Goal: Information Seeking & Learning: Learn about a topic

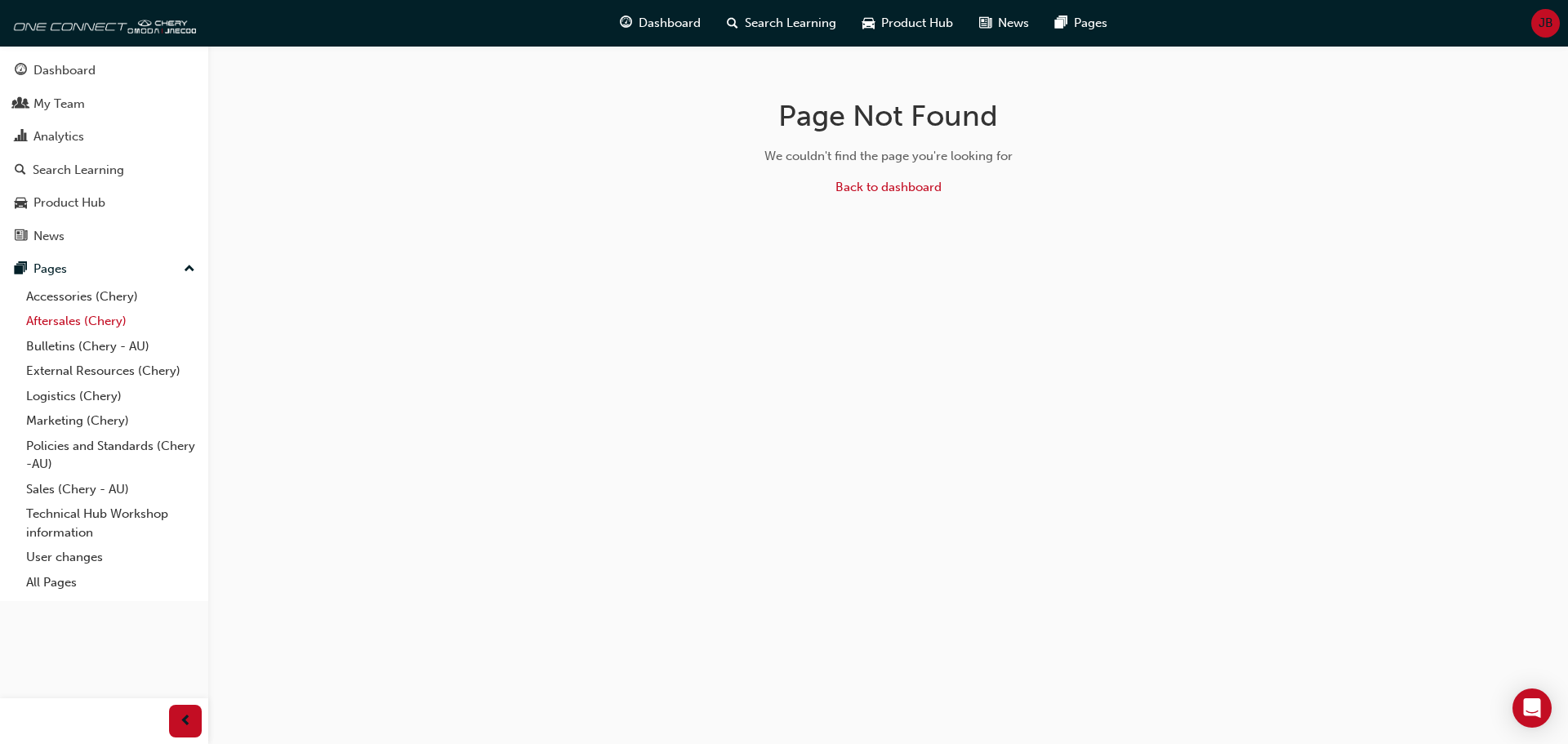
click at [85, 322] on link "Aftersales (Chery)" at bounding box center [111, 322] width 182 height 25
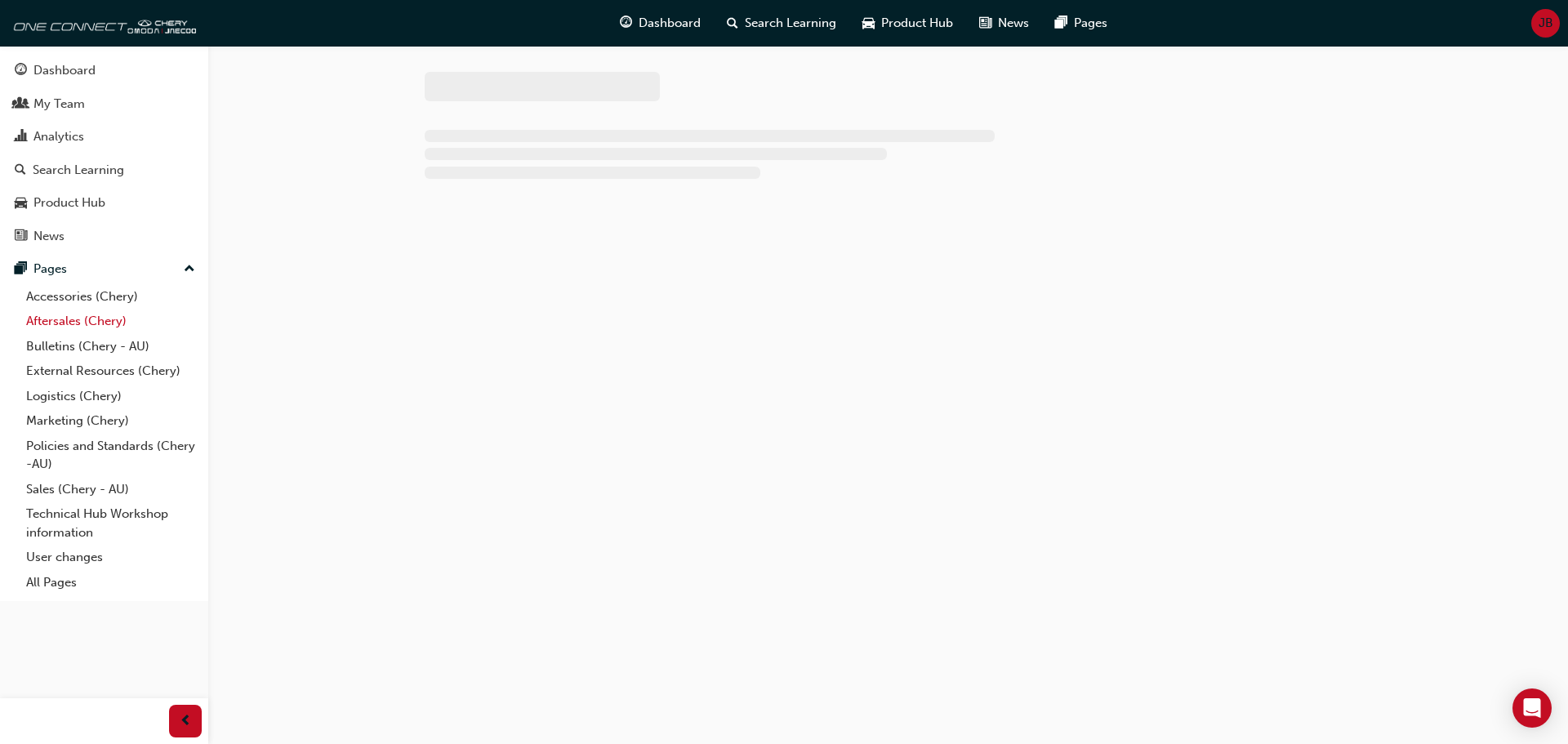
click at [85, 322] on link "Aftersales (Chery)" at bounding box center [111, 322] width 182 height 25
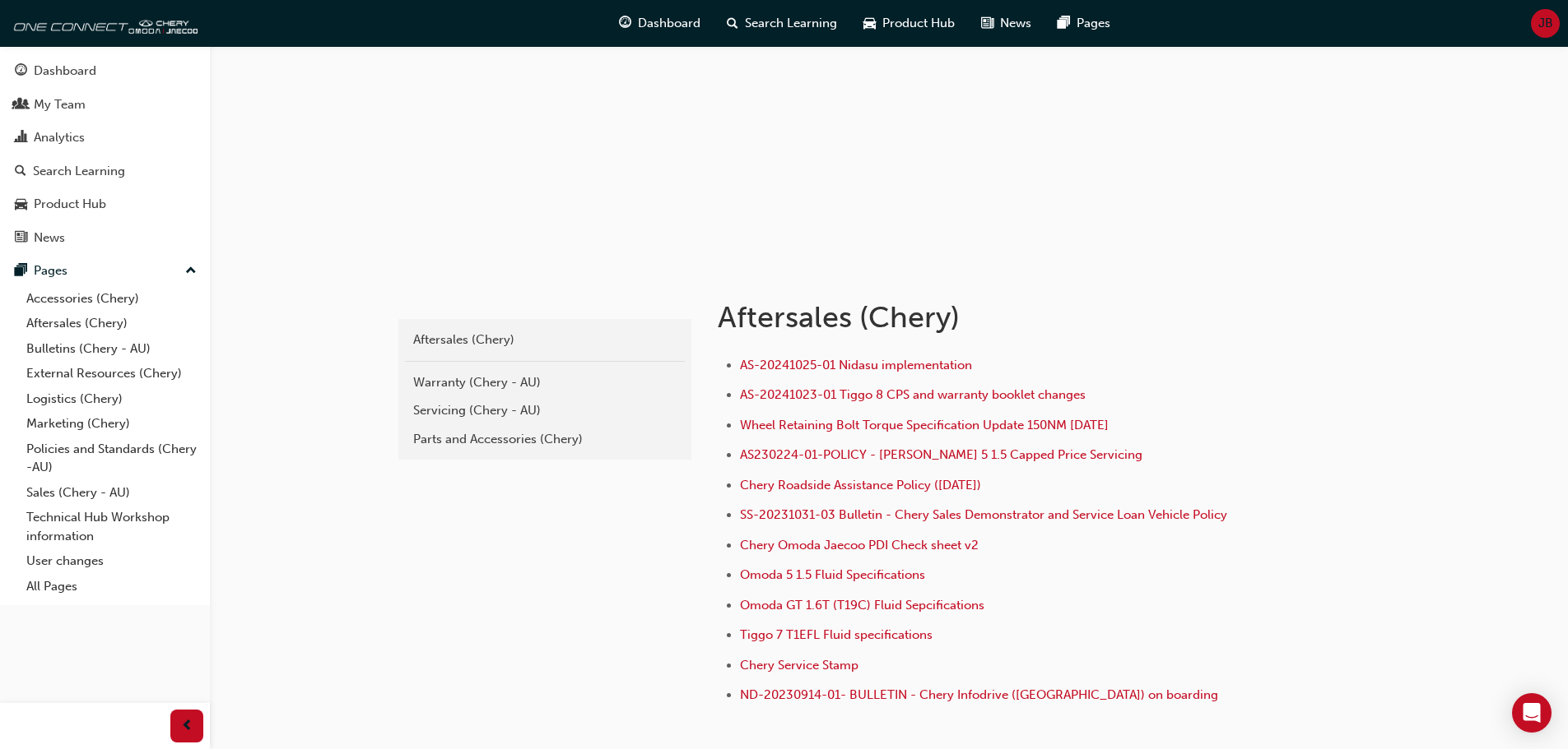
scroll to position [165, 0]
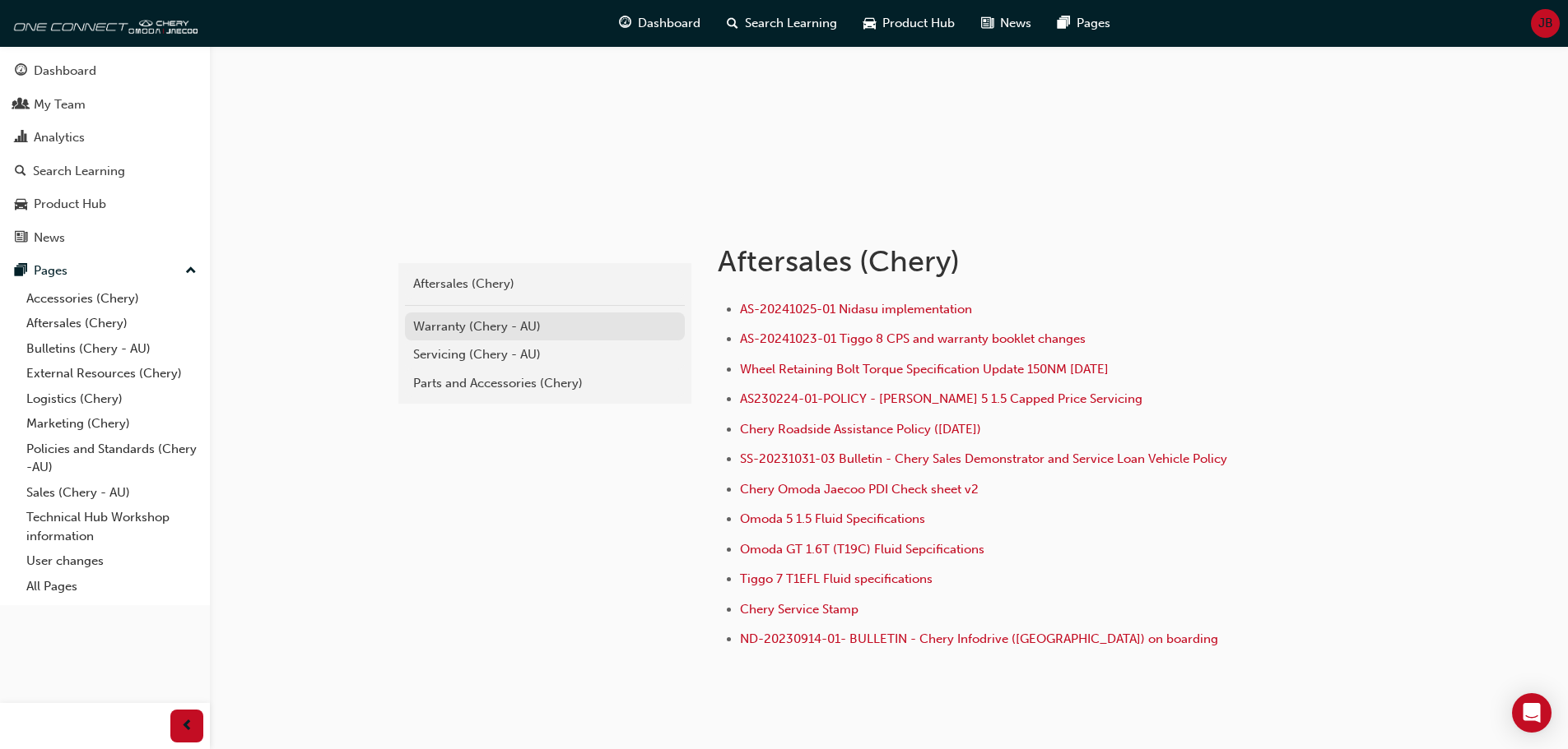
click at [475, 327] on div "Warranty (Chery - AU)" at bounding box center [544, 327] width 264 height 19
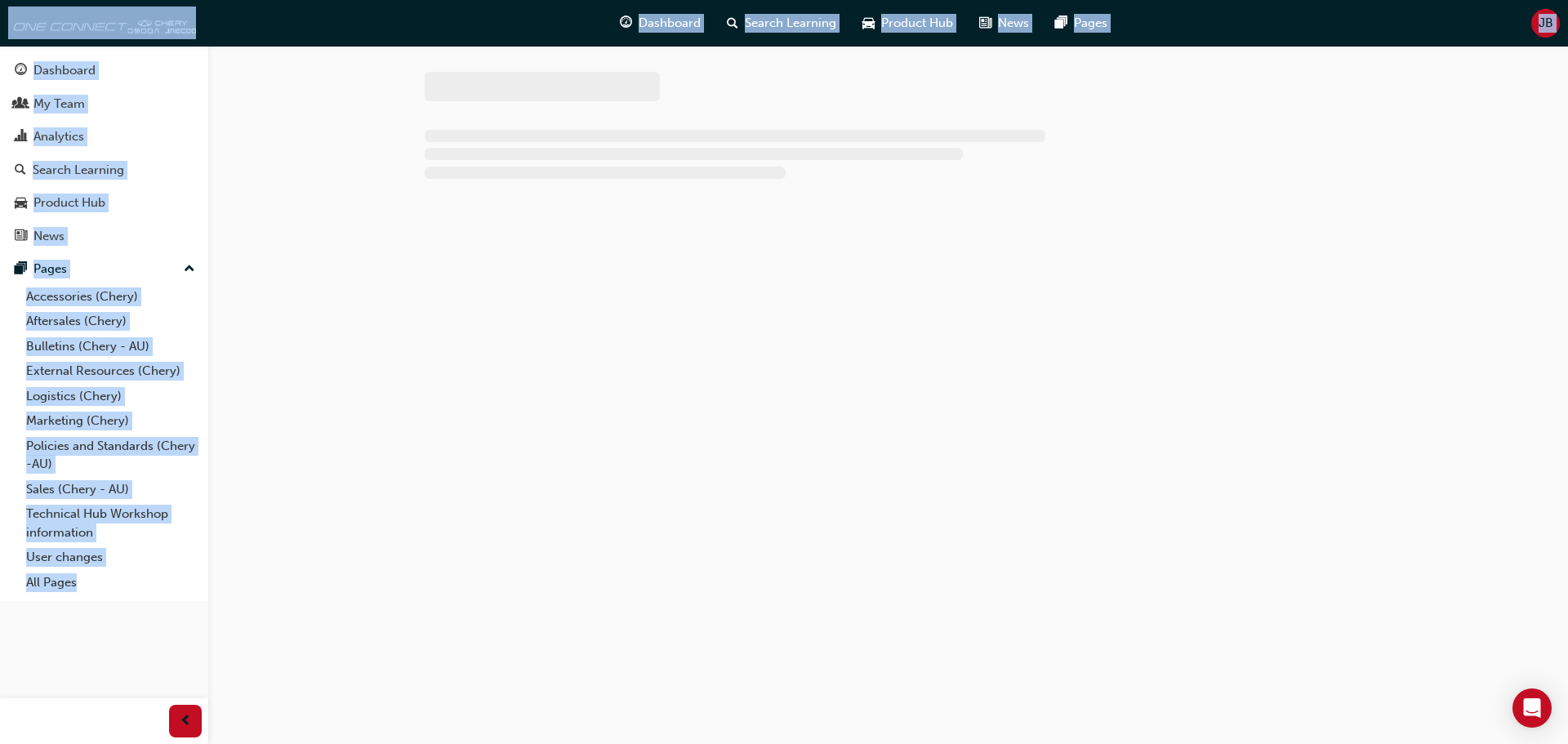
click at [471, 324] on div at bounding box center [784, 372] width 1568 height 744
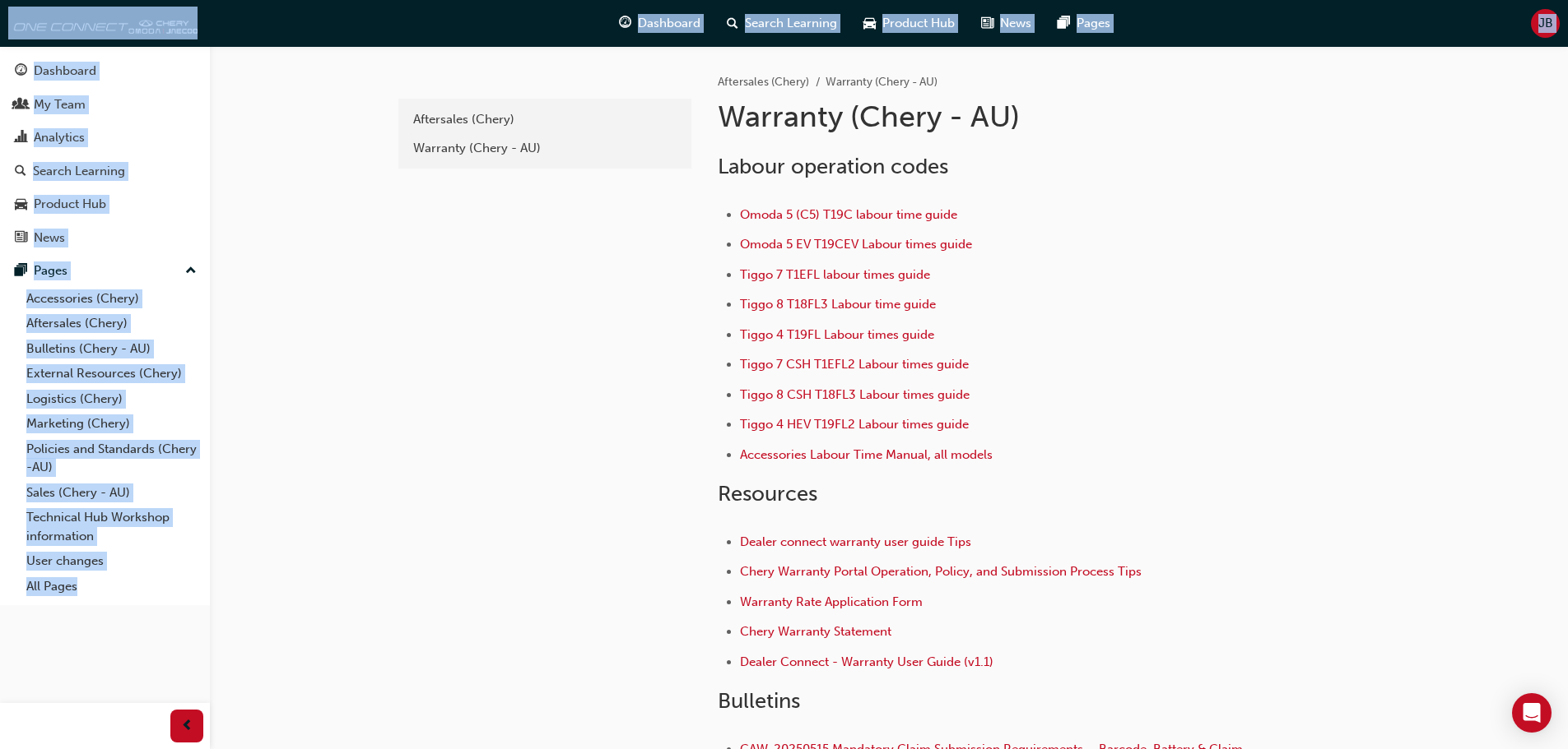
click at [1175, 274] on li "Tiggo 7 T1EFL labour times guide" at bounding box center [995, 276] width 512 height 24
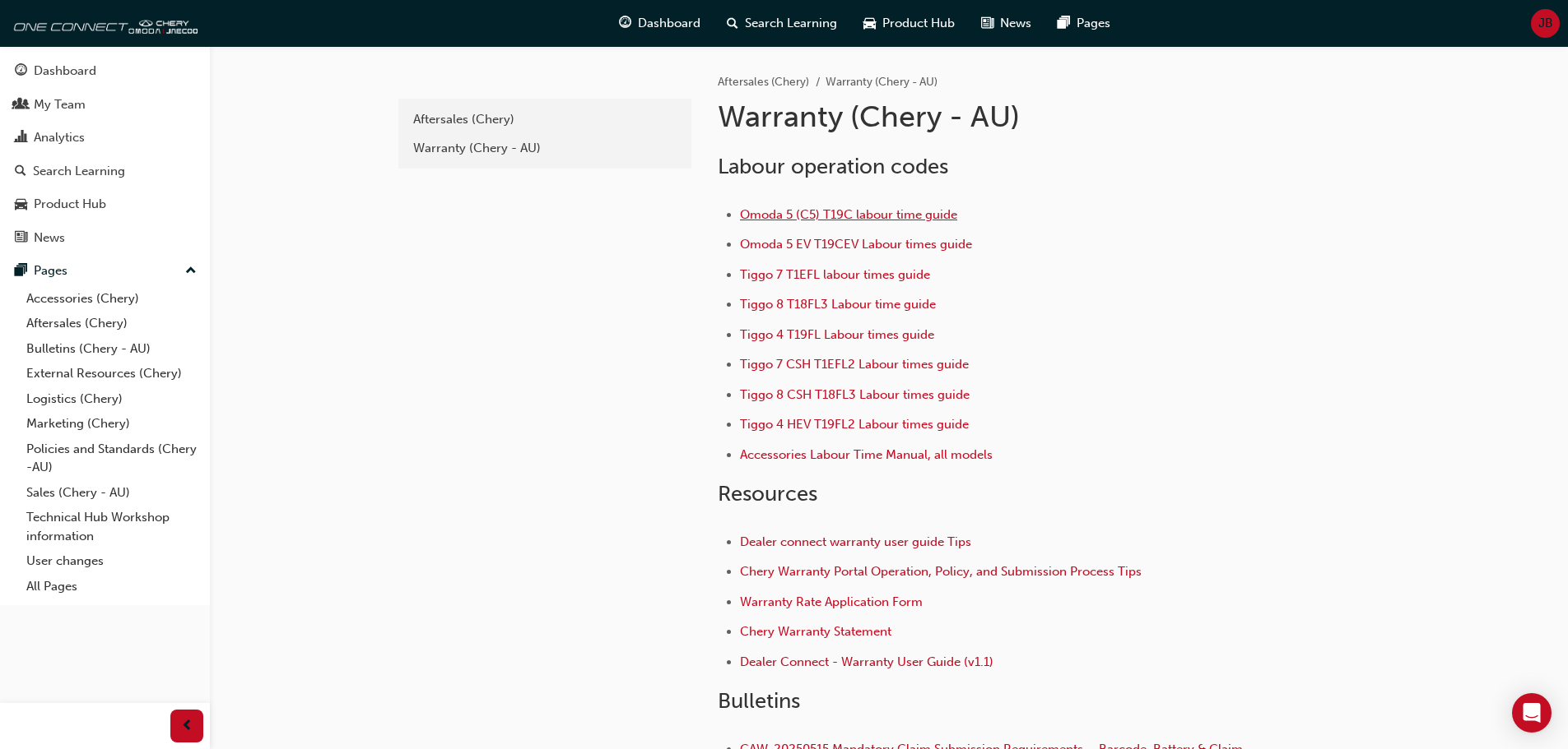
click at [840, 215] on span "Omoda 5 (C5) T19C labour time guide" at bounding box center [848, 214] width 217 height 15
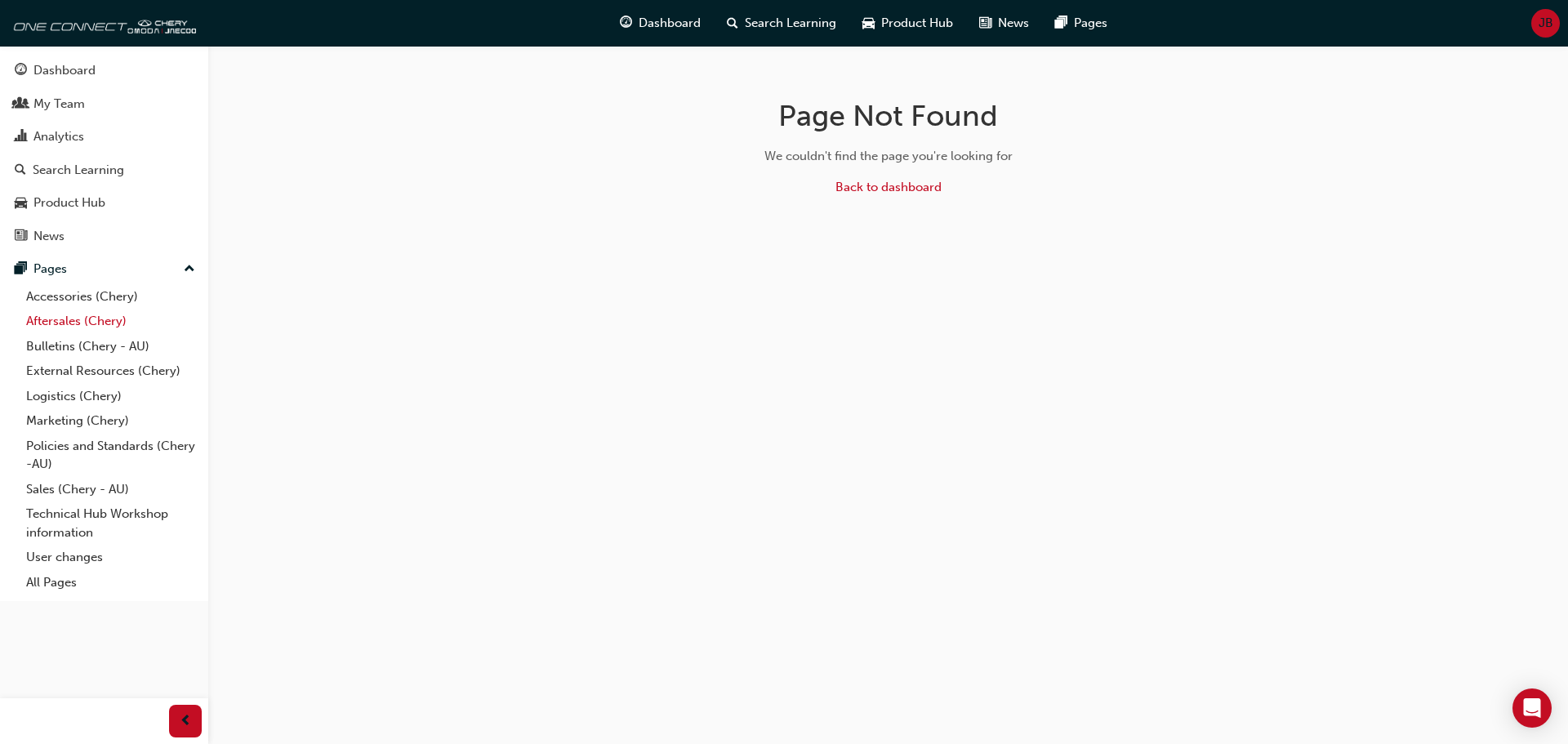
click at [94, 322] on link "Aftersales (Chery)" at bounding box center [111, 322] width 182 height 25
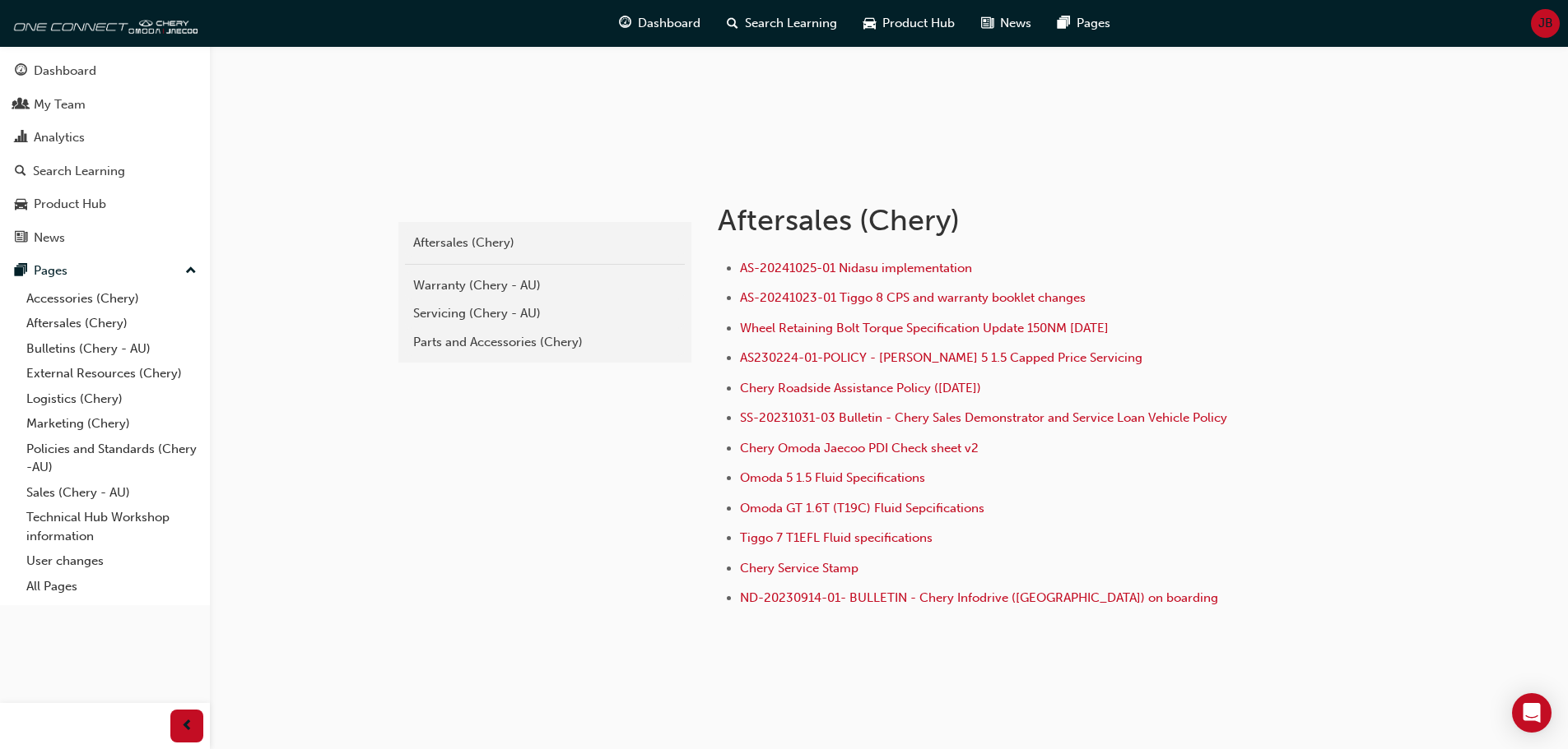
scroll to position [227, 0]
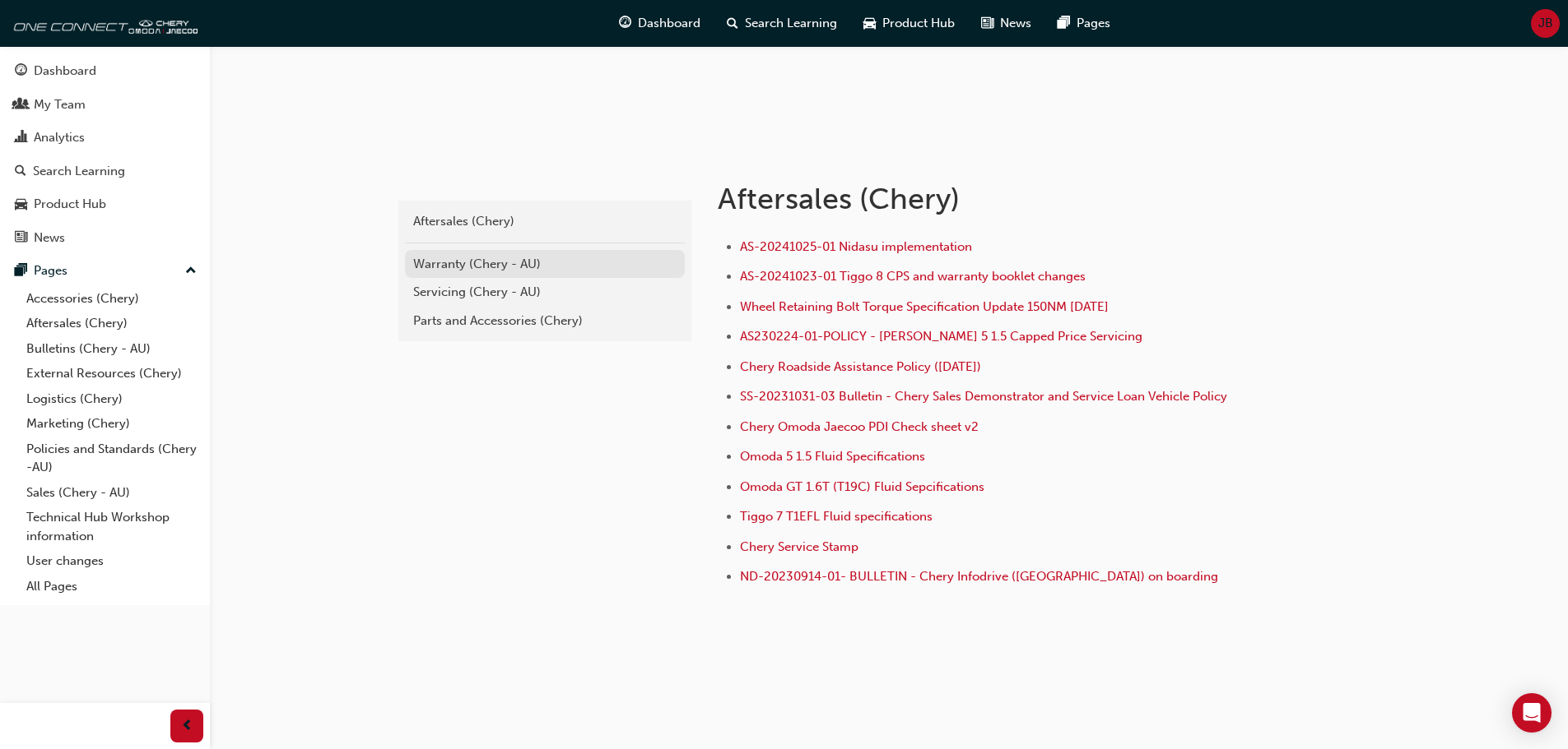
click at [432, 260] on div "Warranty (Chery - AU)" at bounding box center [544, 263] width 264 height 19
